Goal: Transaction & Acquisition: Purchase product/service

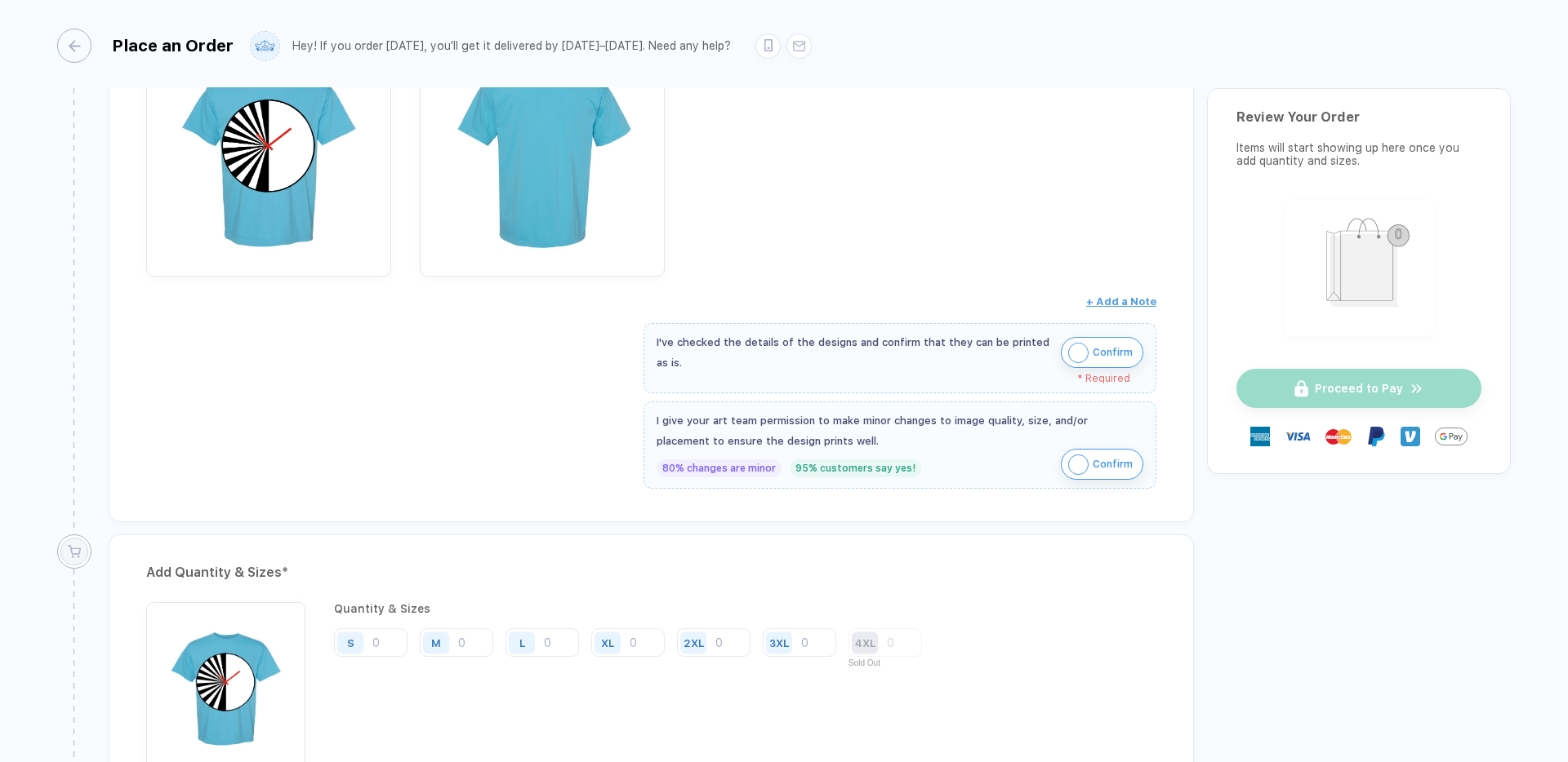
scroll to position [468, 0]
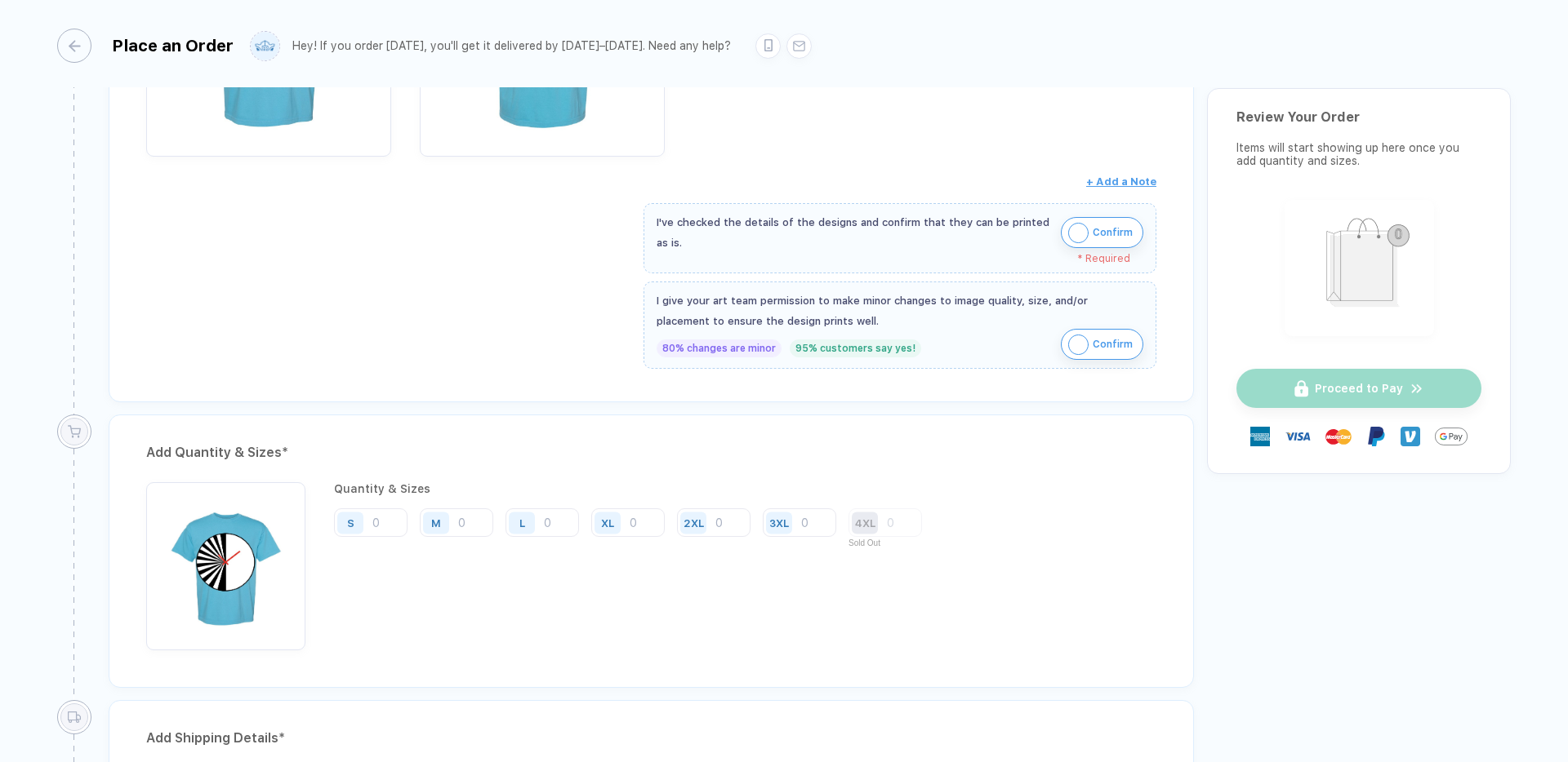
click at [1108, 227] on span "Confirm" at bounding box center [1112, 232] width 40 height 26
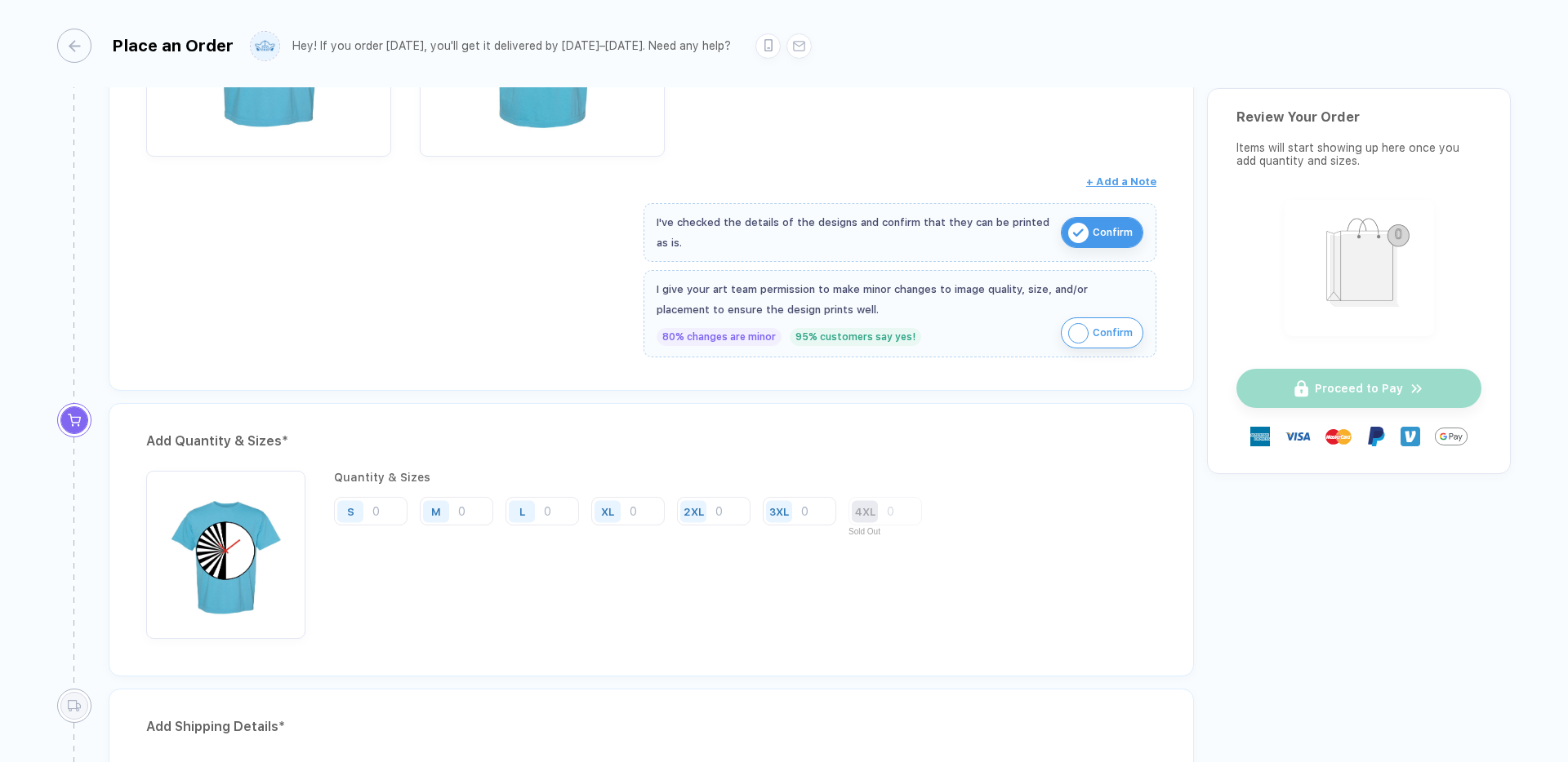
click at [1102, 333] on span "Confirm" at bounding box center [1112, 333] width 40 height 26
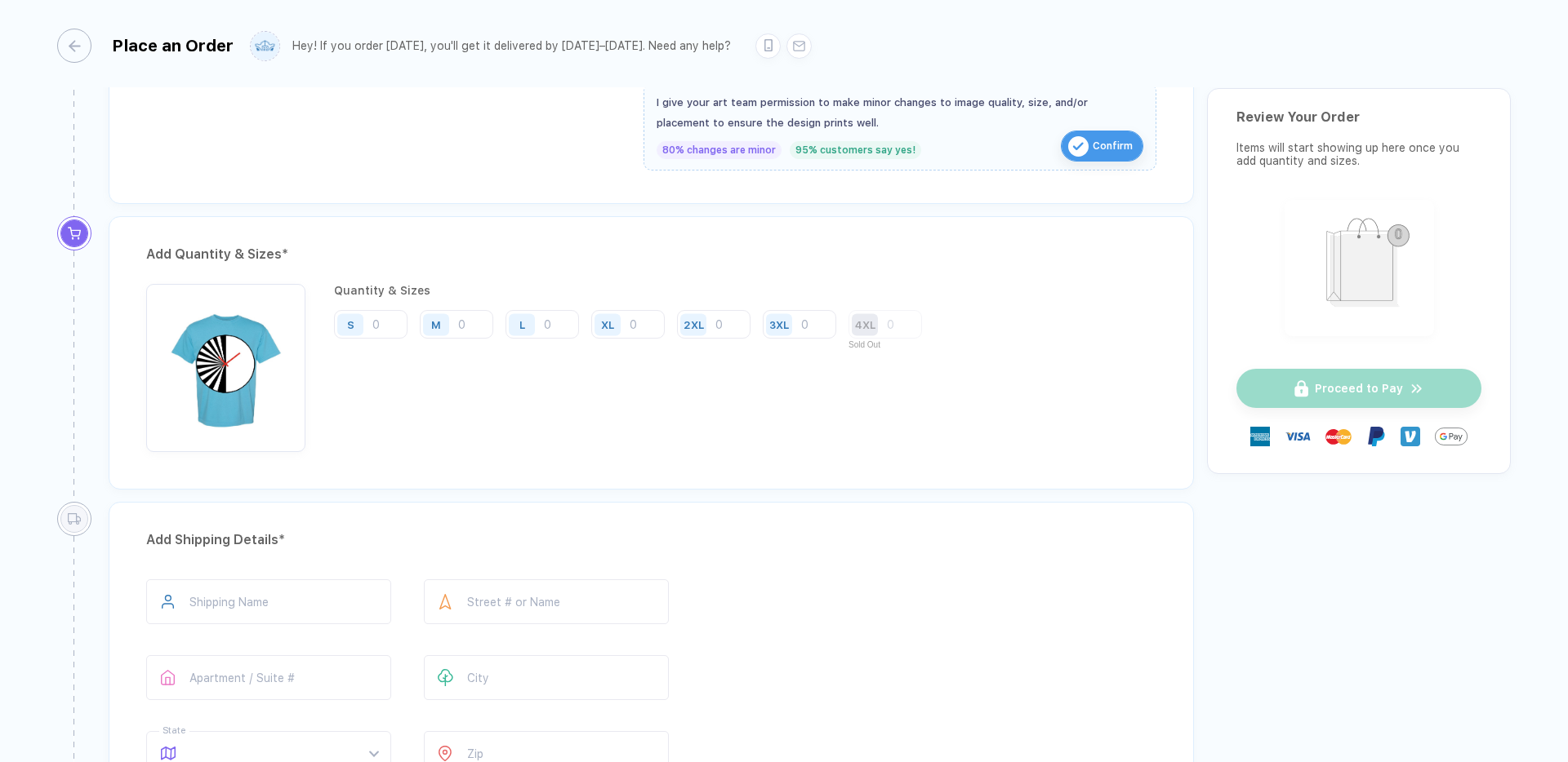
scroll to position [689, 0]
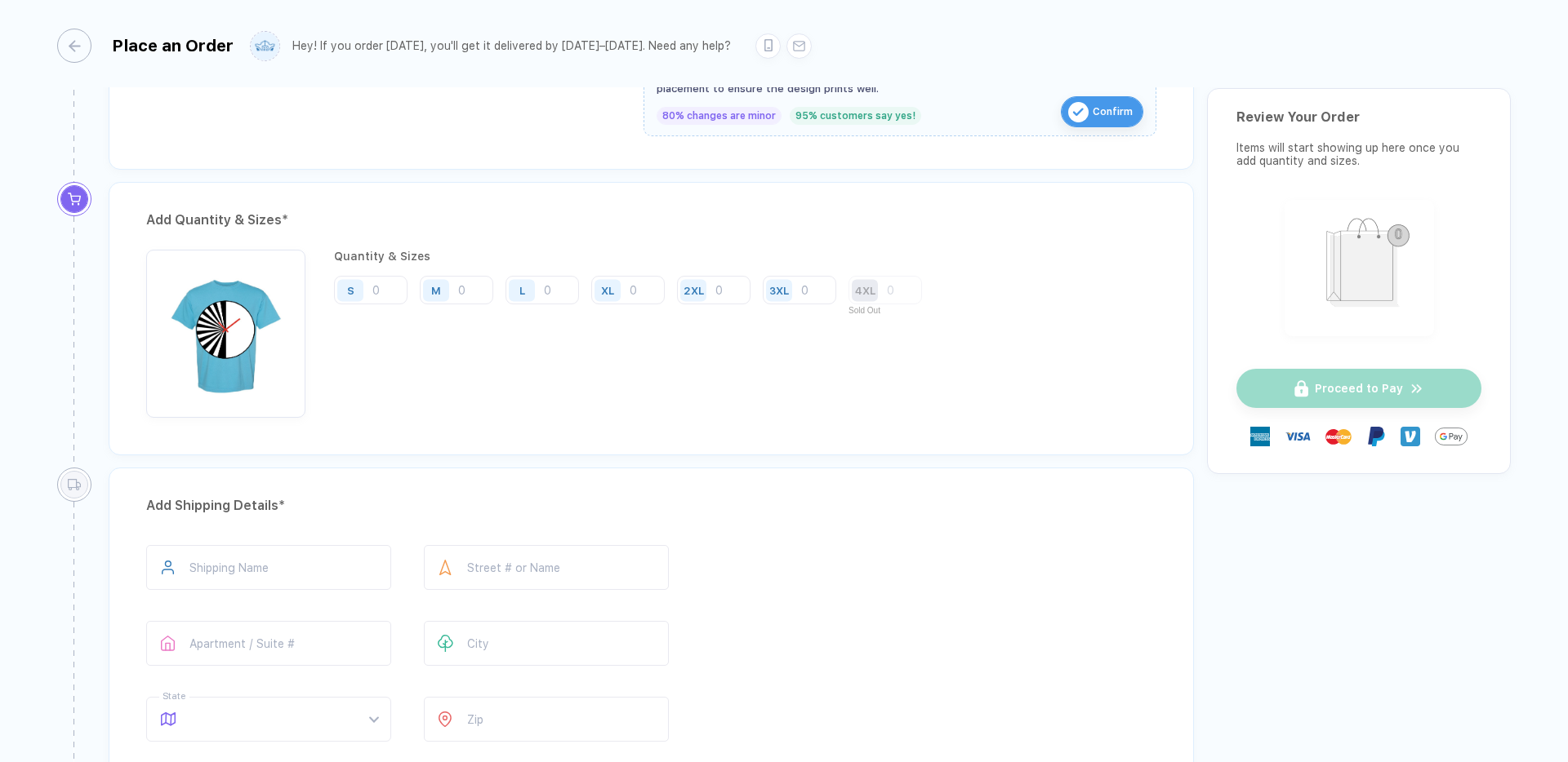
click at [364, 288] on div "S" at bounding box center [353, 290] width 38 height 29
click at [377, 291] on input "number" at bounding box center [370, 290] width 73 height 29
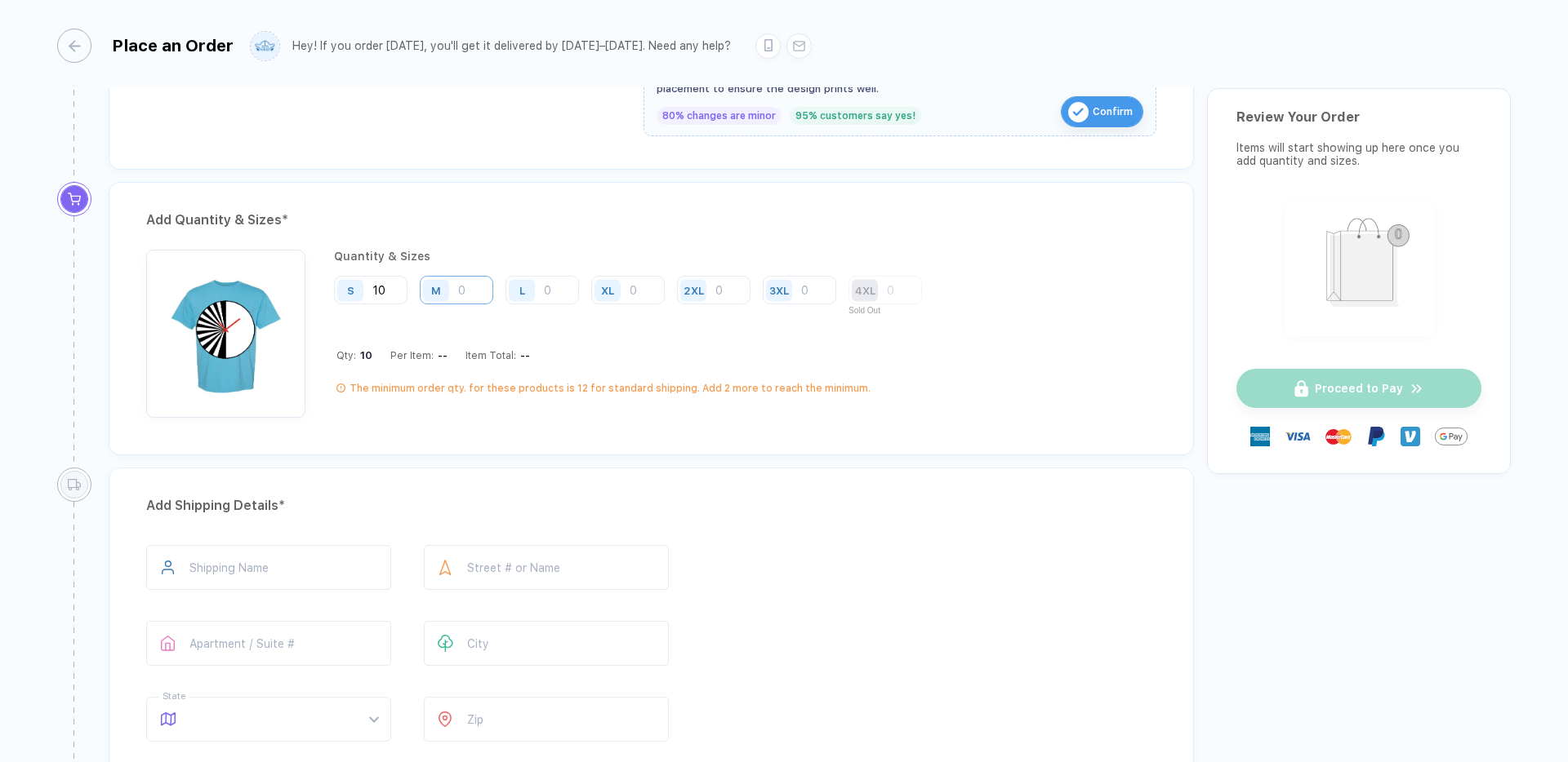
type input "10"
click at [476, 294] on input "number" at bounding box center [456, 290] width 73 height 29
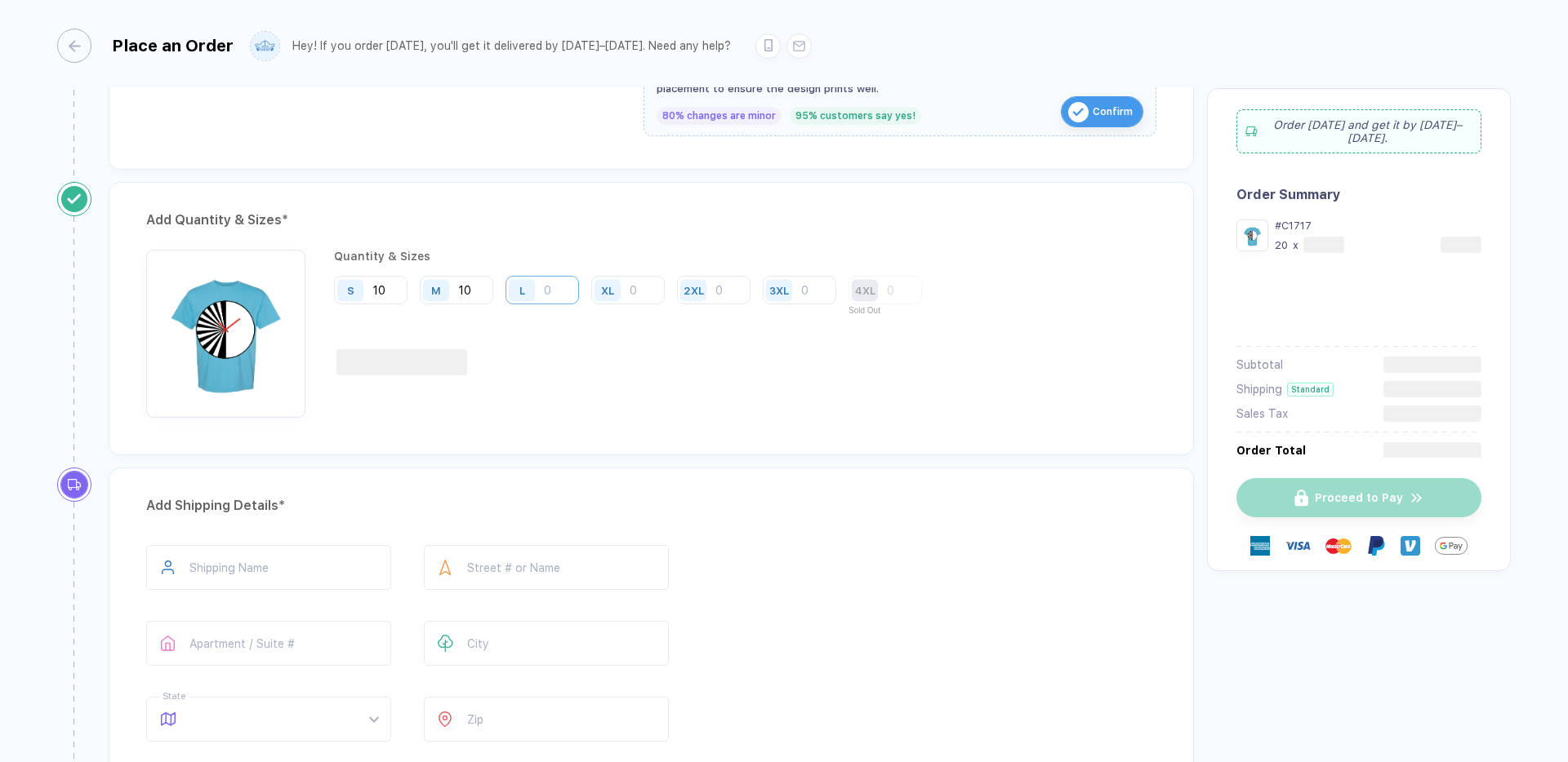
type input "10"
click at [557, 284] on input "number" at bounding box center [542, 290] width 73 height 29
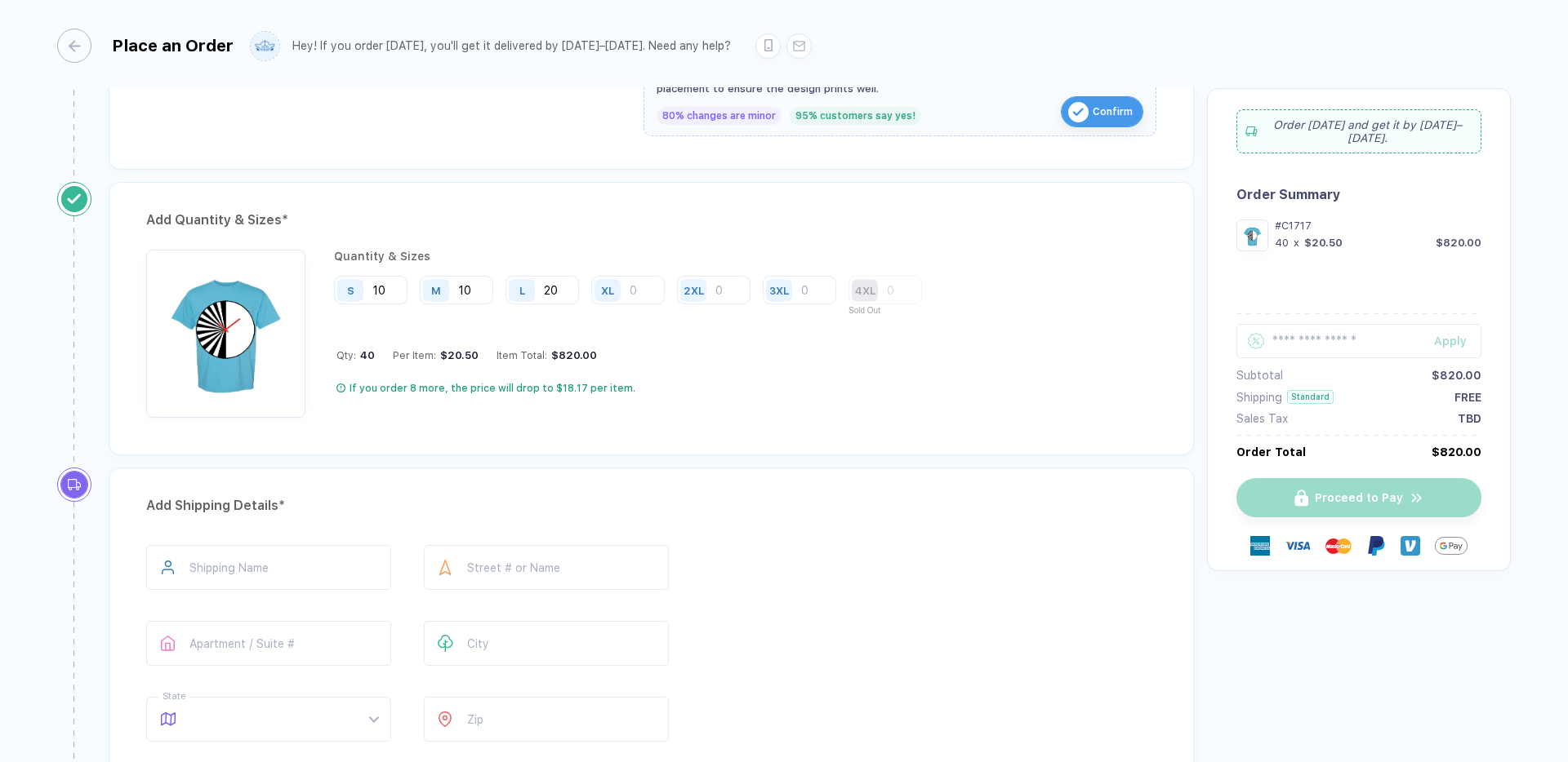
type input "20"
click at [667, 292] on div "XL" at bounding box center [634, 299] width 86 height 47
click at [657, 292] on input "number" at bounding box center [628, 290] width 73 height 29
type input "30"
click at [739, 293] on input "number" at bounding box center [714, 290] width 73 height 29
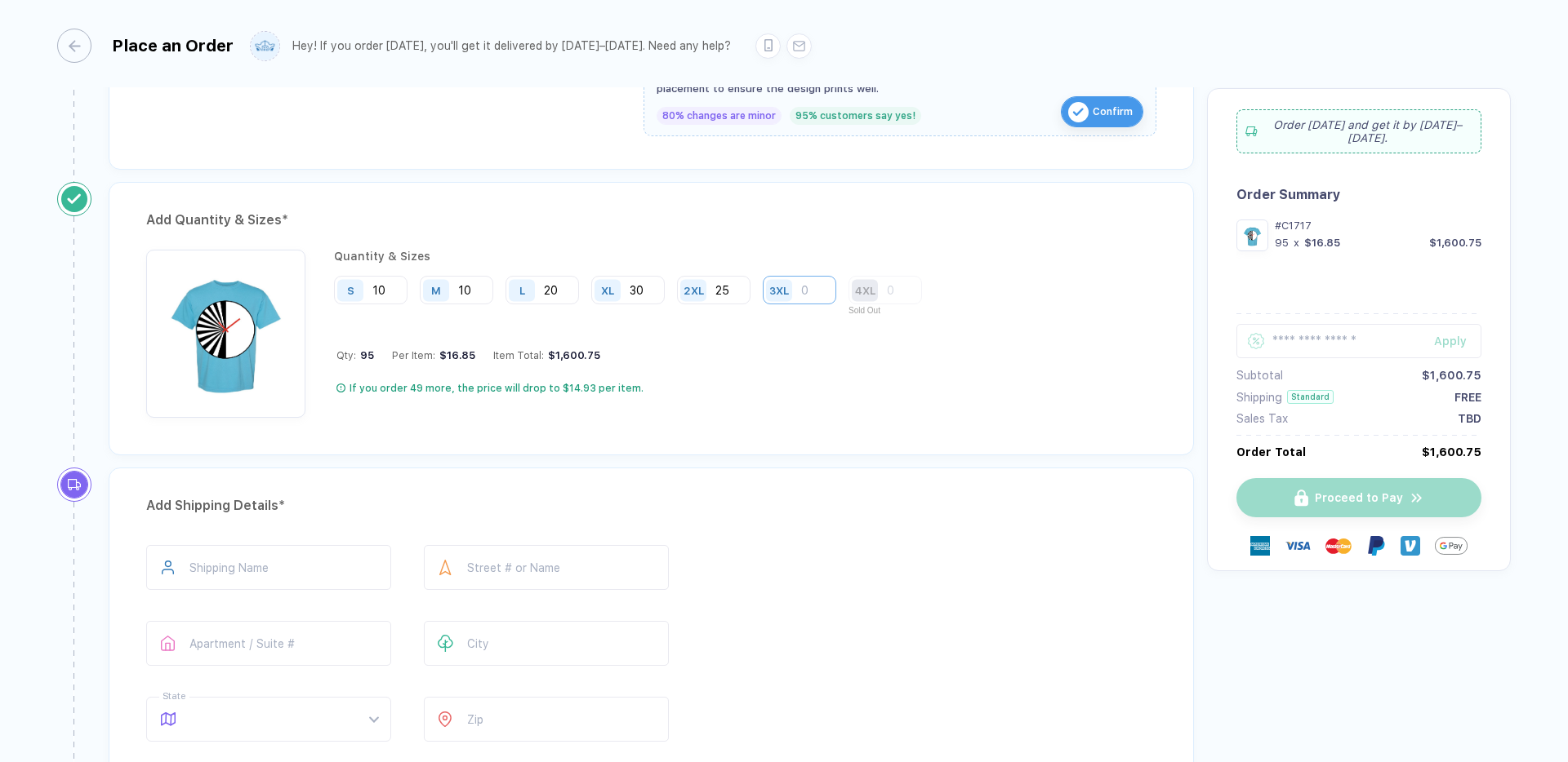
type input "25"
click at [827, 289] on input "number" at bounding box center [799, 290] width 73 height 29
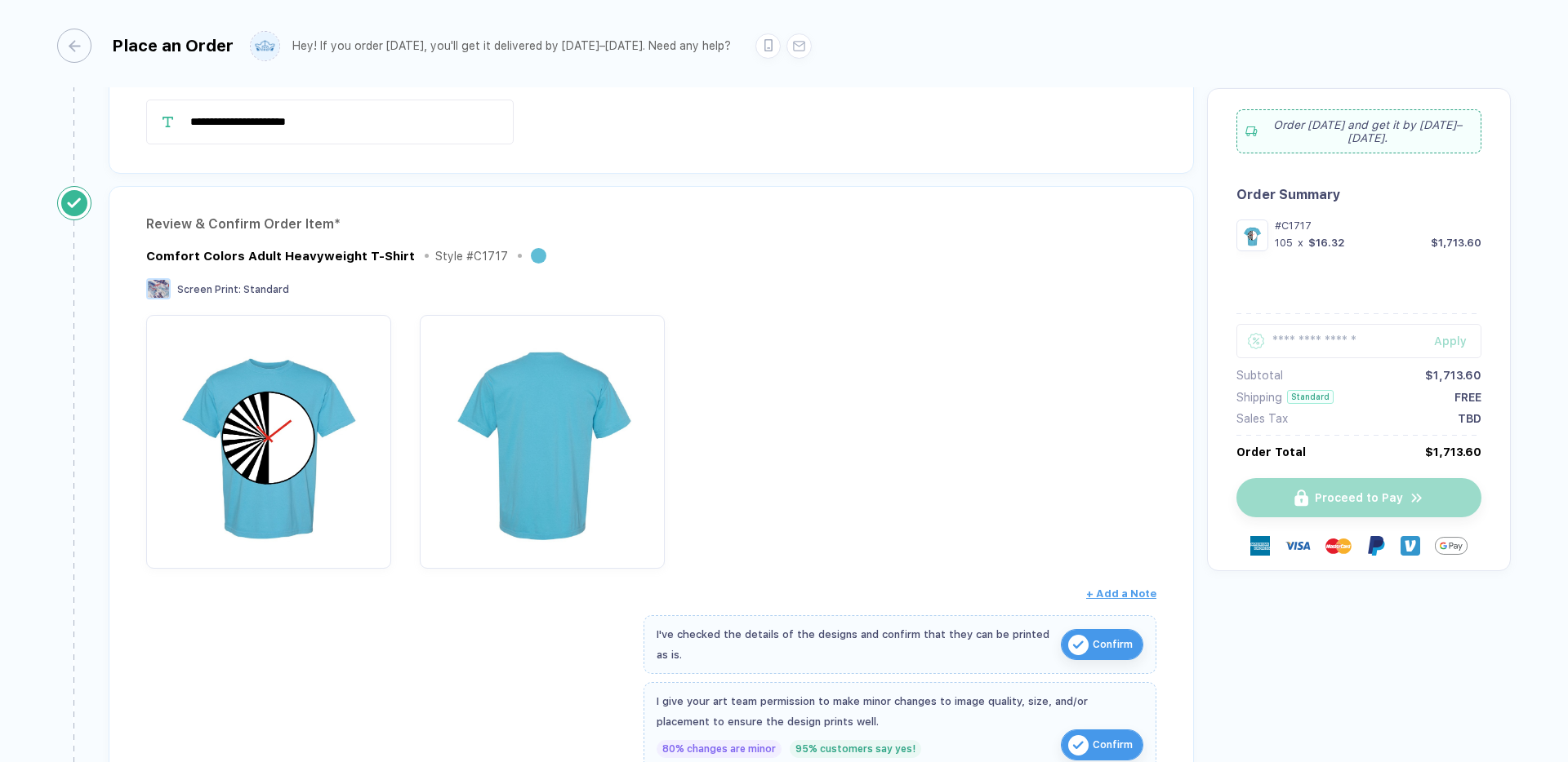
scroll to position [0, 0]
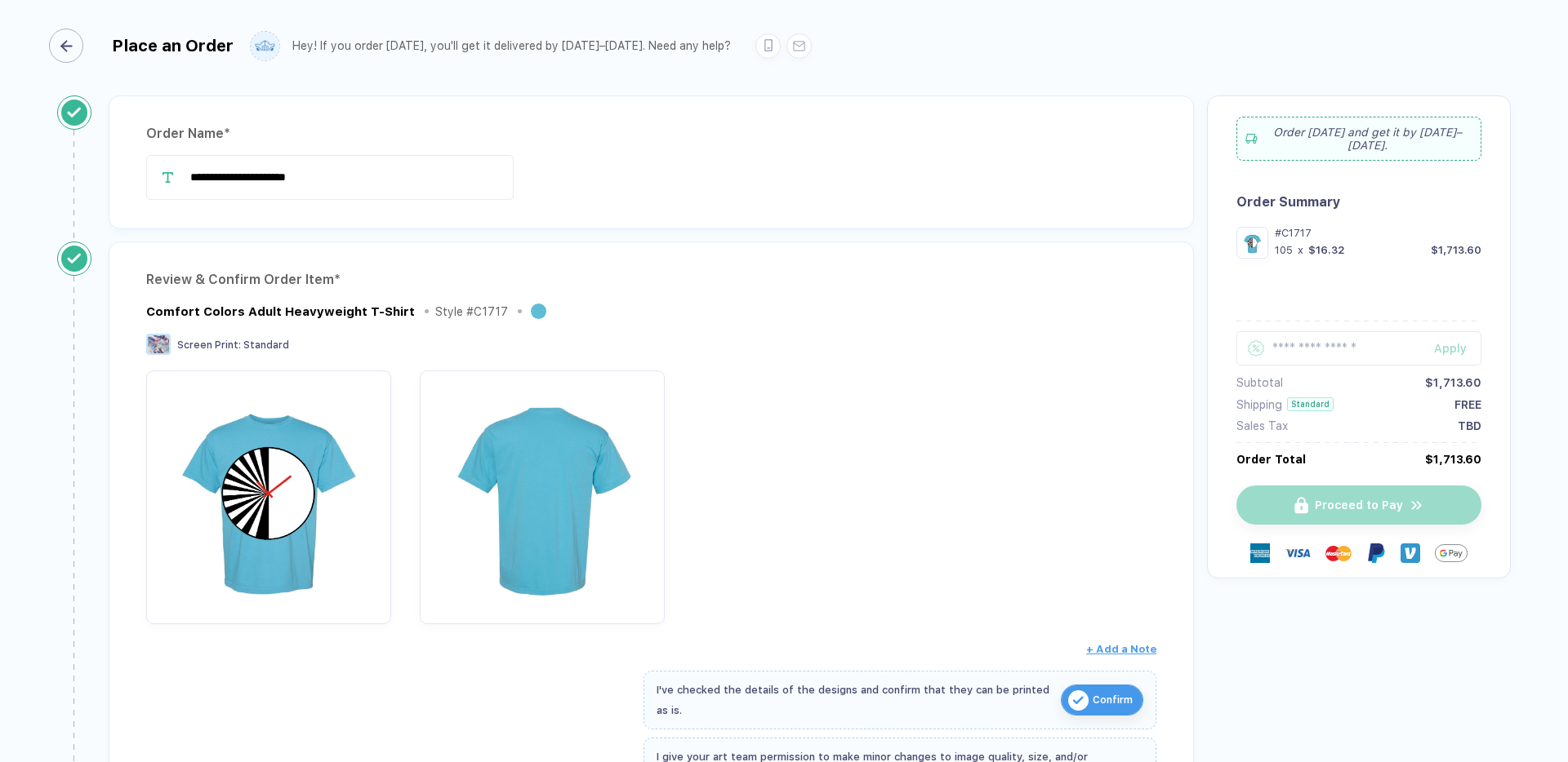
type input "10"
click at [82, 45] on div "button" at bounding box center [66, 46] width 35 height 35
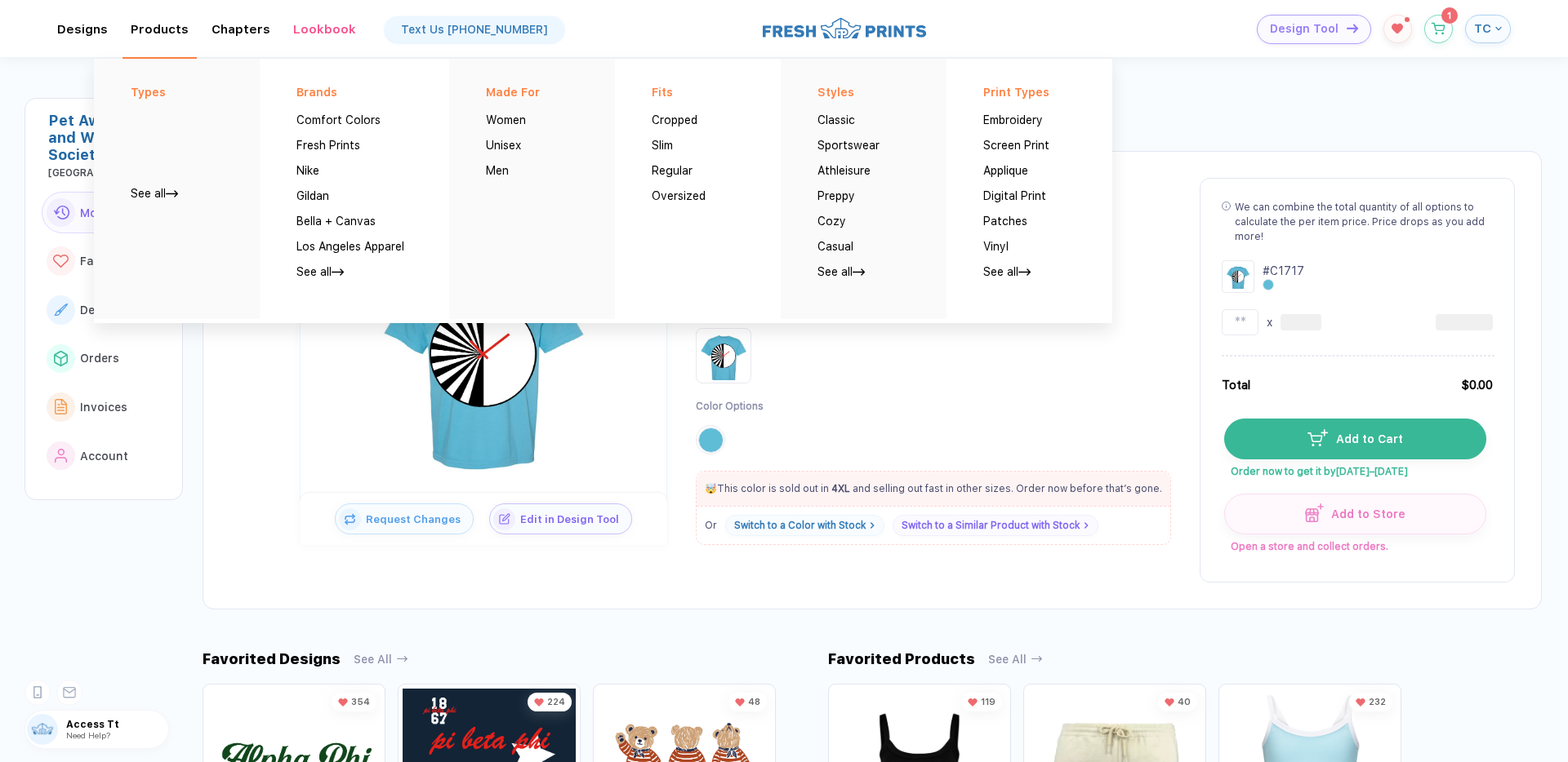
click at [159, 35] on div "Products Types See all Brands Comfort Colors Fresh Prints Nike Gildan Bella + C…" at bounding box center [159, 29] width 58 height 14
